Goal: Transaction & Acquisition: Purchase product/service

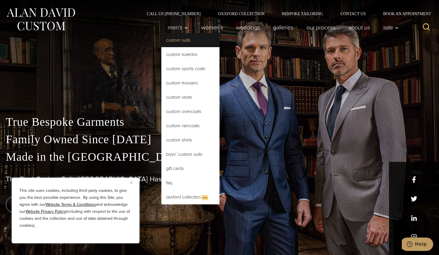
click at [179, 42] on link "Custom Suits" at bounding box center [190, 40] width 58 height 14
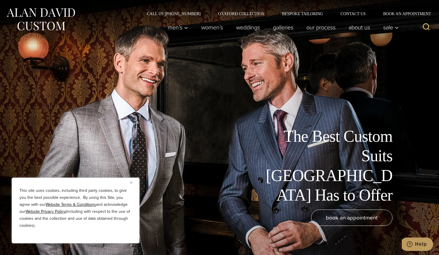
click at [133, 182] on button "Close" at bounding box center [133, 182] width 7 height 7
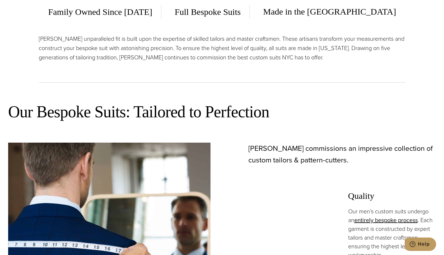
scroll to position [204, 0]
